Goal: Information Seeking & Learning: Learn about a topic

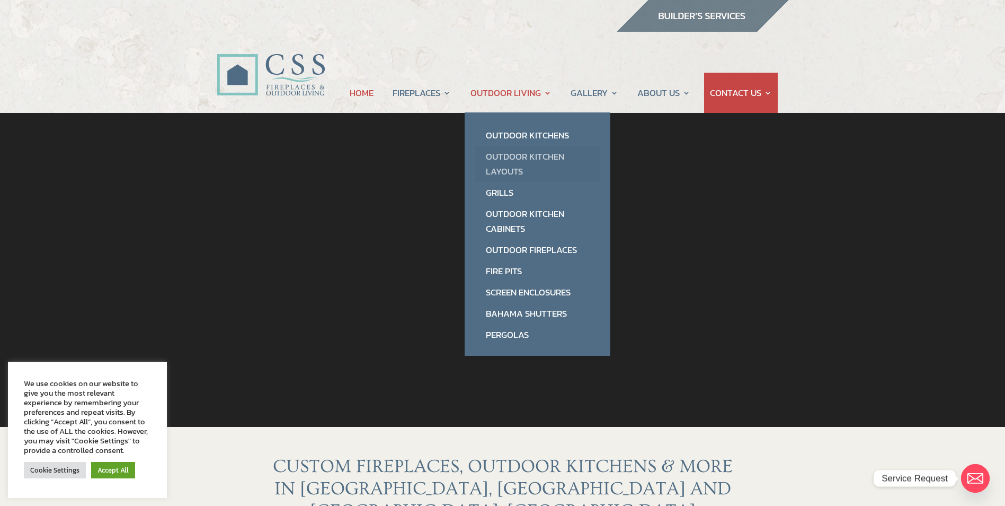
click at [506, 171] on link "Outdoor Kitchen Layouts" at bounding box center [537, 164] width 125 height 36
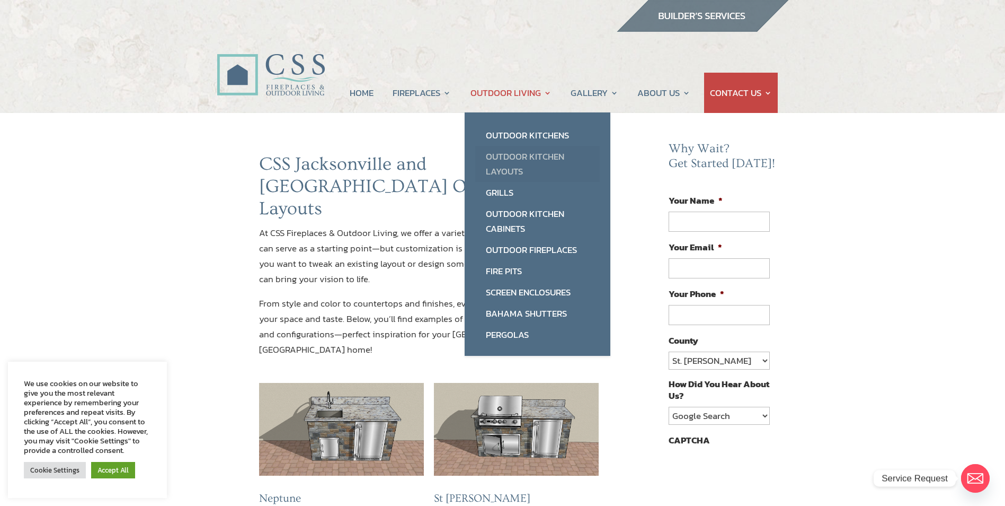
click at [505, 156] on link "Outdoor Kitchen Layouts" at bounding box center [537, 164] width 125 height 36
click at [522, 131] on link "Outdoor Kitchens" at bounding box center [537, 135] width 125 height 21
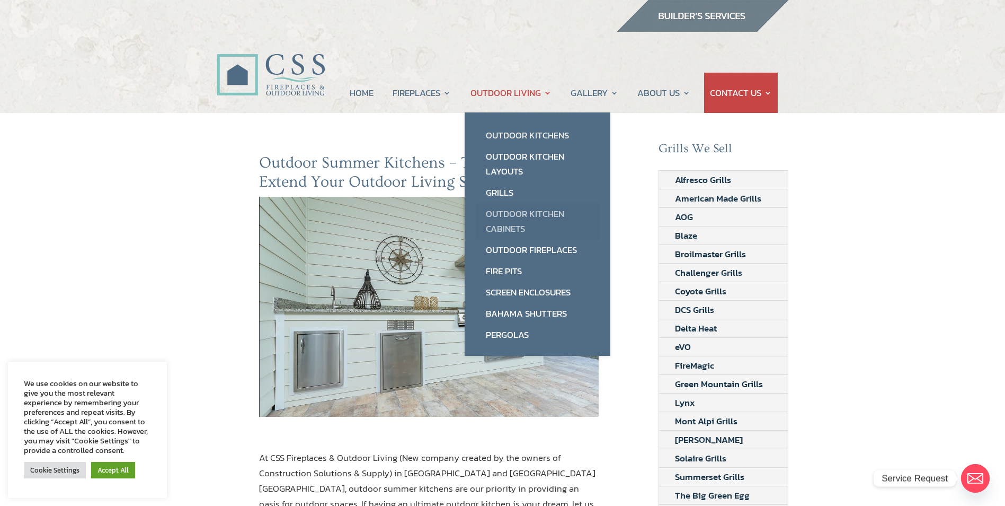
click at [519, 210] on link "Outdoor Kitchen Cabinets" at bounding box center [537, 221] width 125 height 36
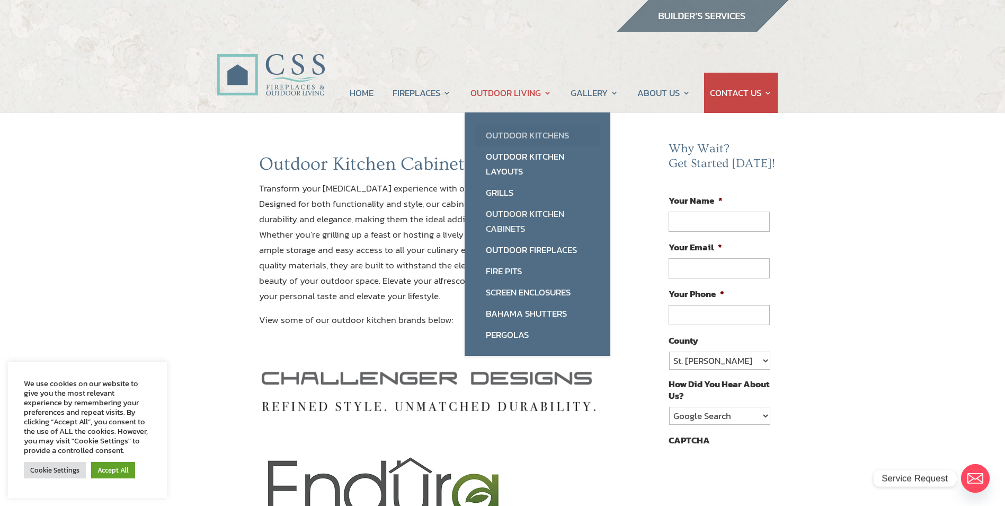
click at [512, 134] on link "Outdoor Kitchens" at bounding box center [537, 135] width 125 height 21
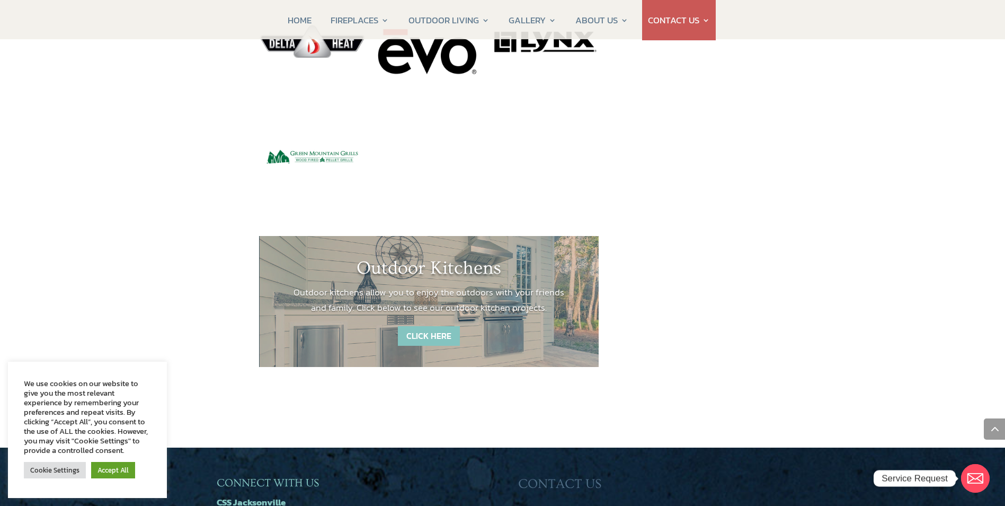
scroll to position [1431, 0]
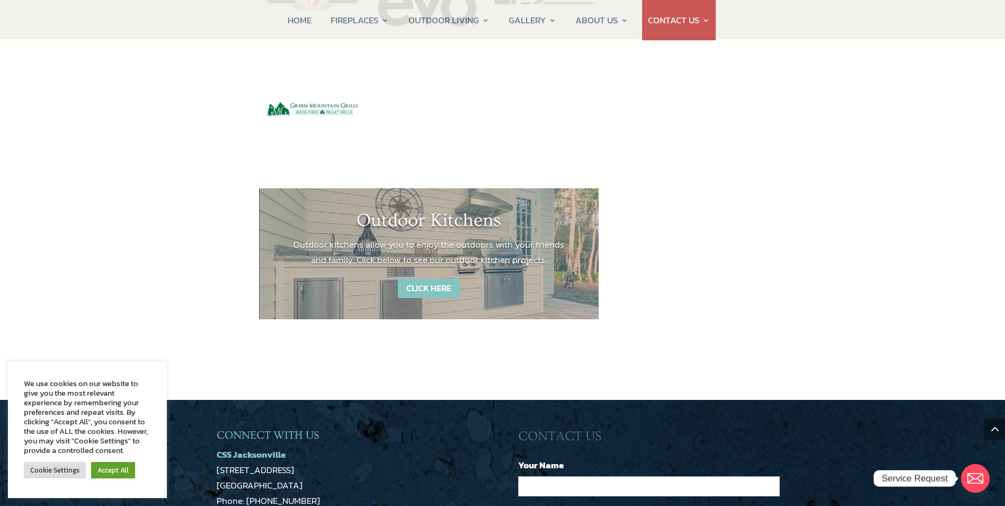
click at [425, 278] on link "CLICK HERE" at bounding box center [429, 288] width 62 height 20
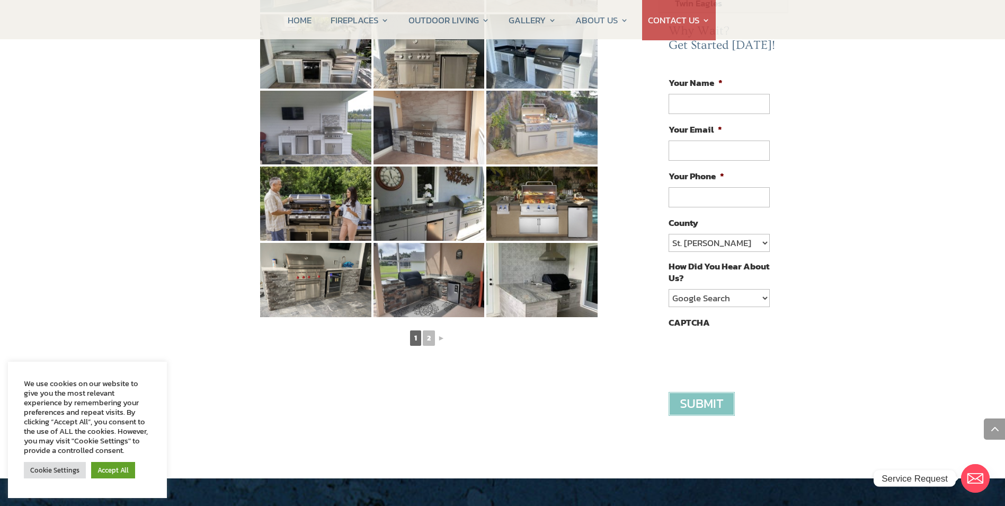
scroll to position [530, 0]
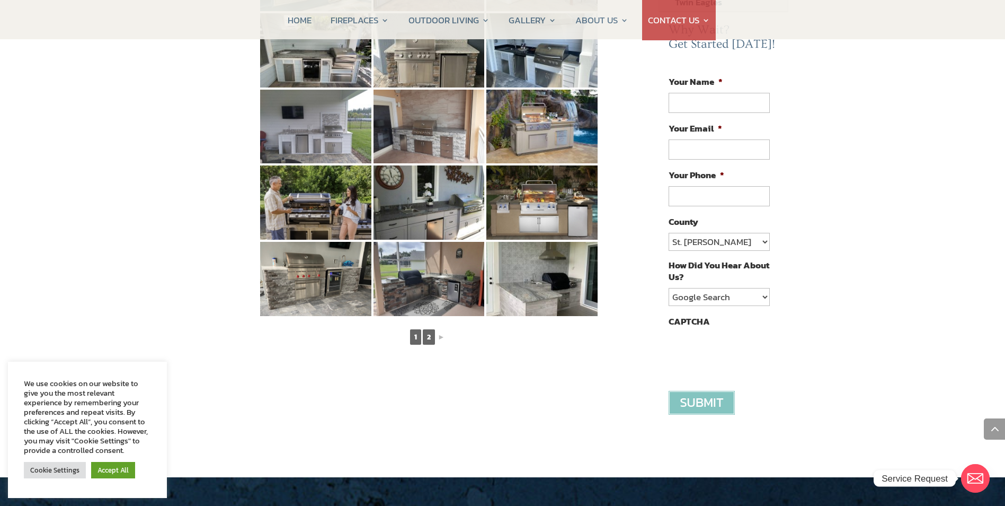
click at [429, 329] on link "2" at bounding box center [429, 336] width 12 height 15
